Goal: Task Accomplishment & Management: Manage account settings

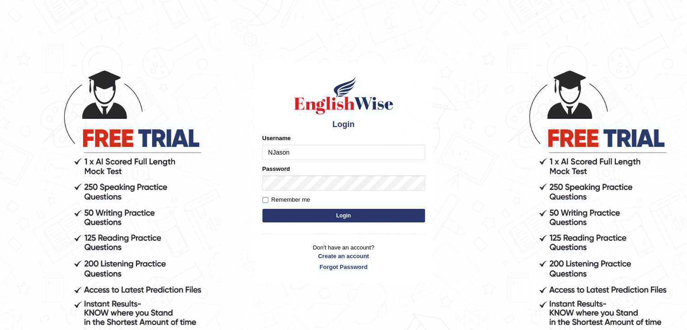
type input "NJason"
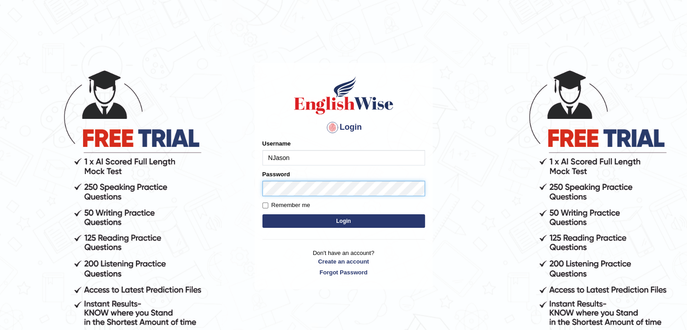
click at [262, 214] on button "Login" at bounding box center [343, 221] width 163 height 14
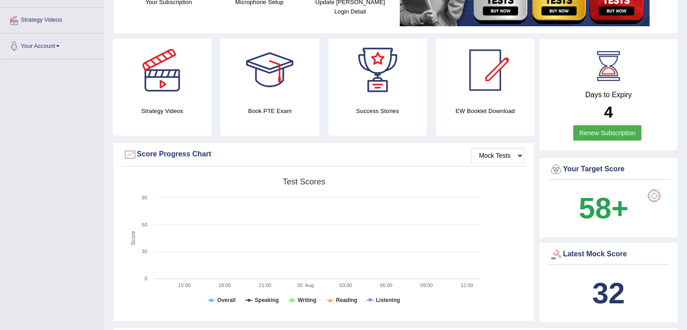
scroll to position [90, 0]
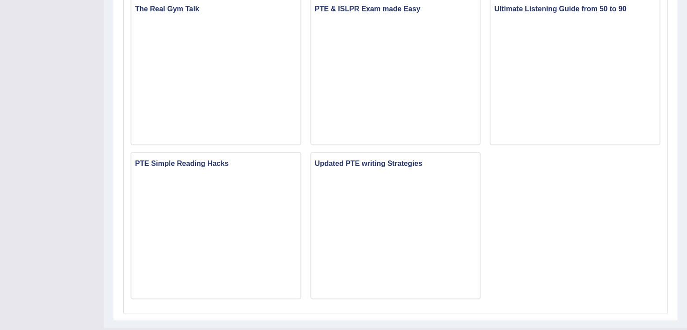
scroll to position [617, 0]
